Goal: Task Accomplishment & Management: Manage account settings

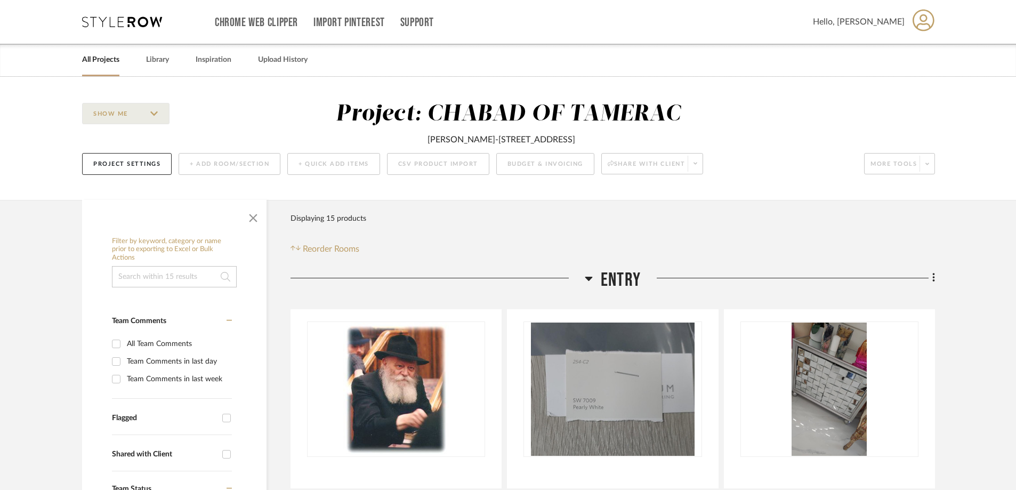
click at [100, 60] on link "All Projects" at bounding box center [100, 60] width 37 height 14
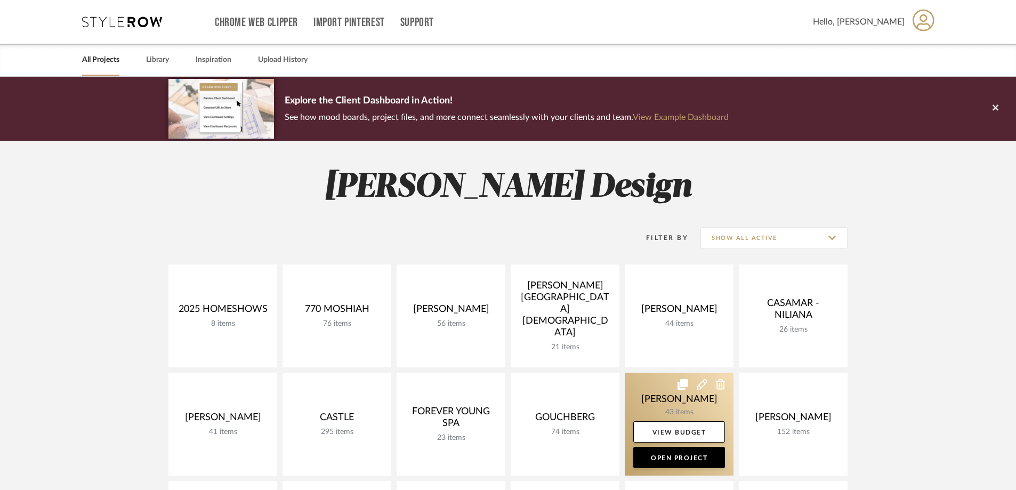
click at [702, 397] on link at bounding box center [679, 424] width 109 height 103
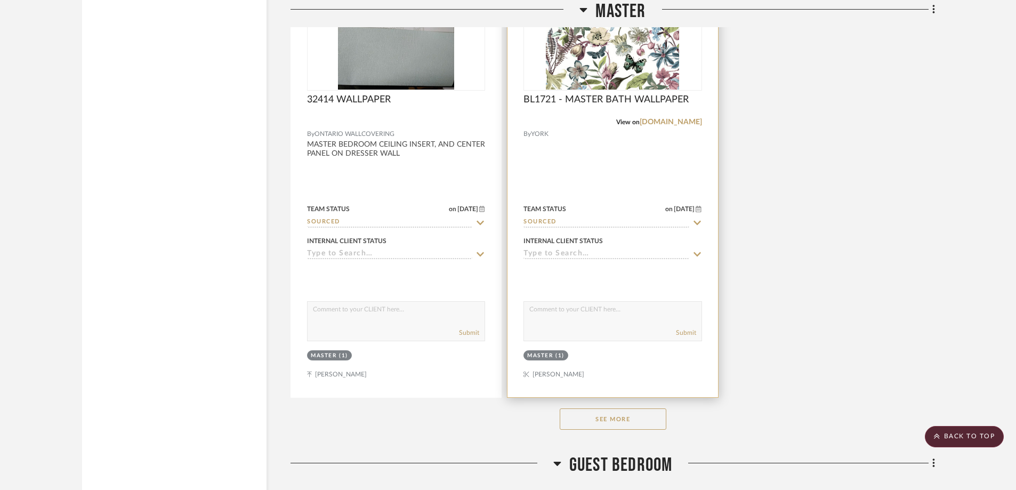
scroll to position [5119, 0]
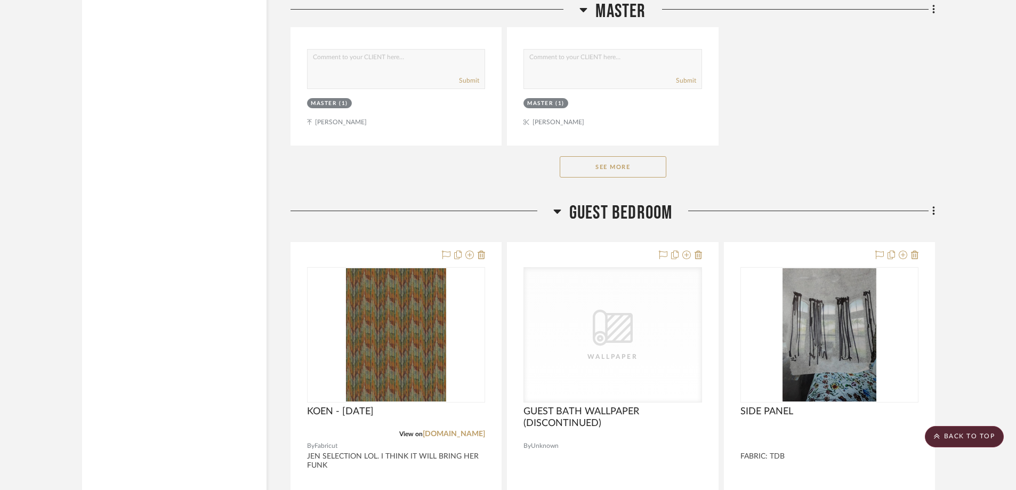
click at [626, 163] on button "See More" at bounding box center [613, 166] width 107 height 21
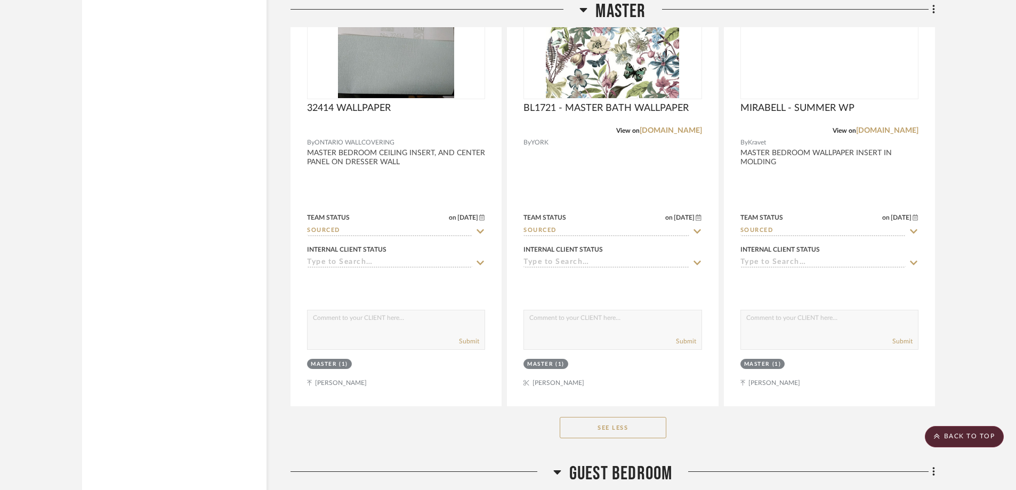
scroll to position [4799, 0]
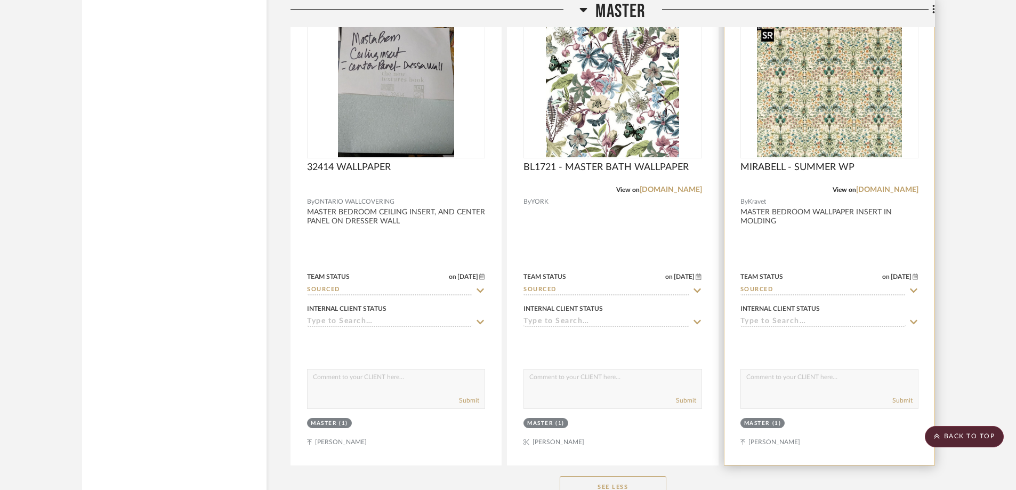
click at [0, 0] on img at bounding box center [0, 0] width 0 height 0
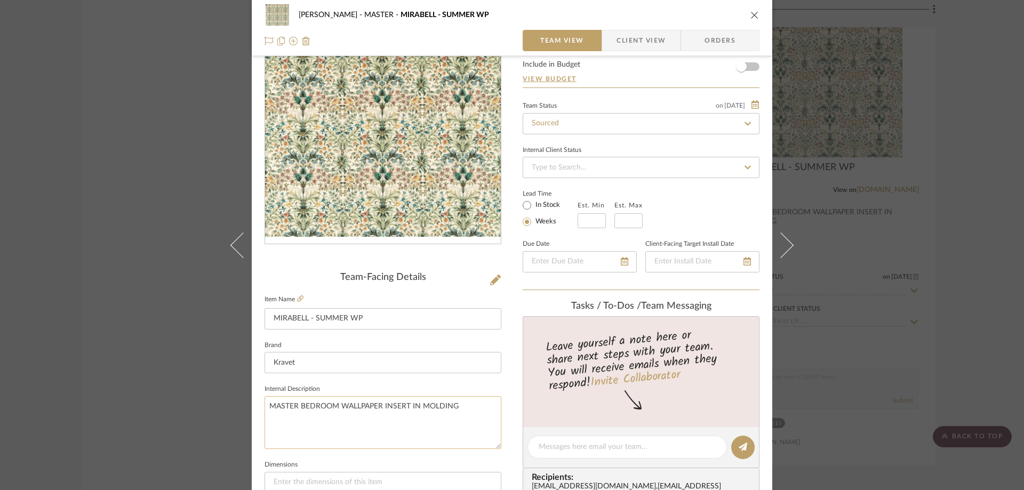
scroll to position [160, 0]
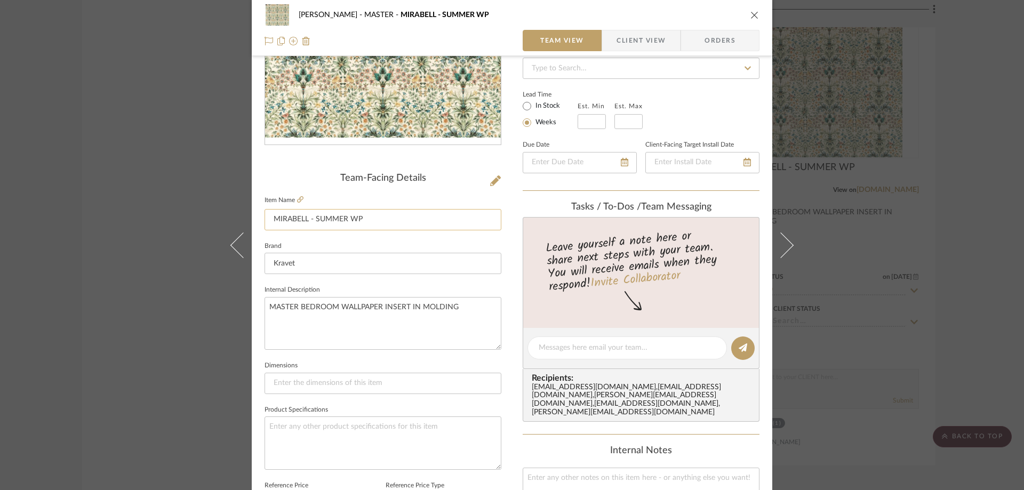
click at [304, 218] on input "MIRABELL - SUMMER WP" at bounding box center [382, 219] width 237 height 21
click at [641, 41] on span "Client View" at bounding box center [640, 40] width 49 height 21
